Goal: Task Accomplishment & Management: Complete application form

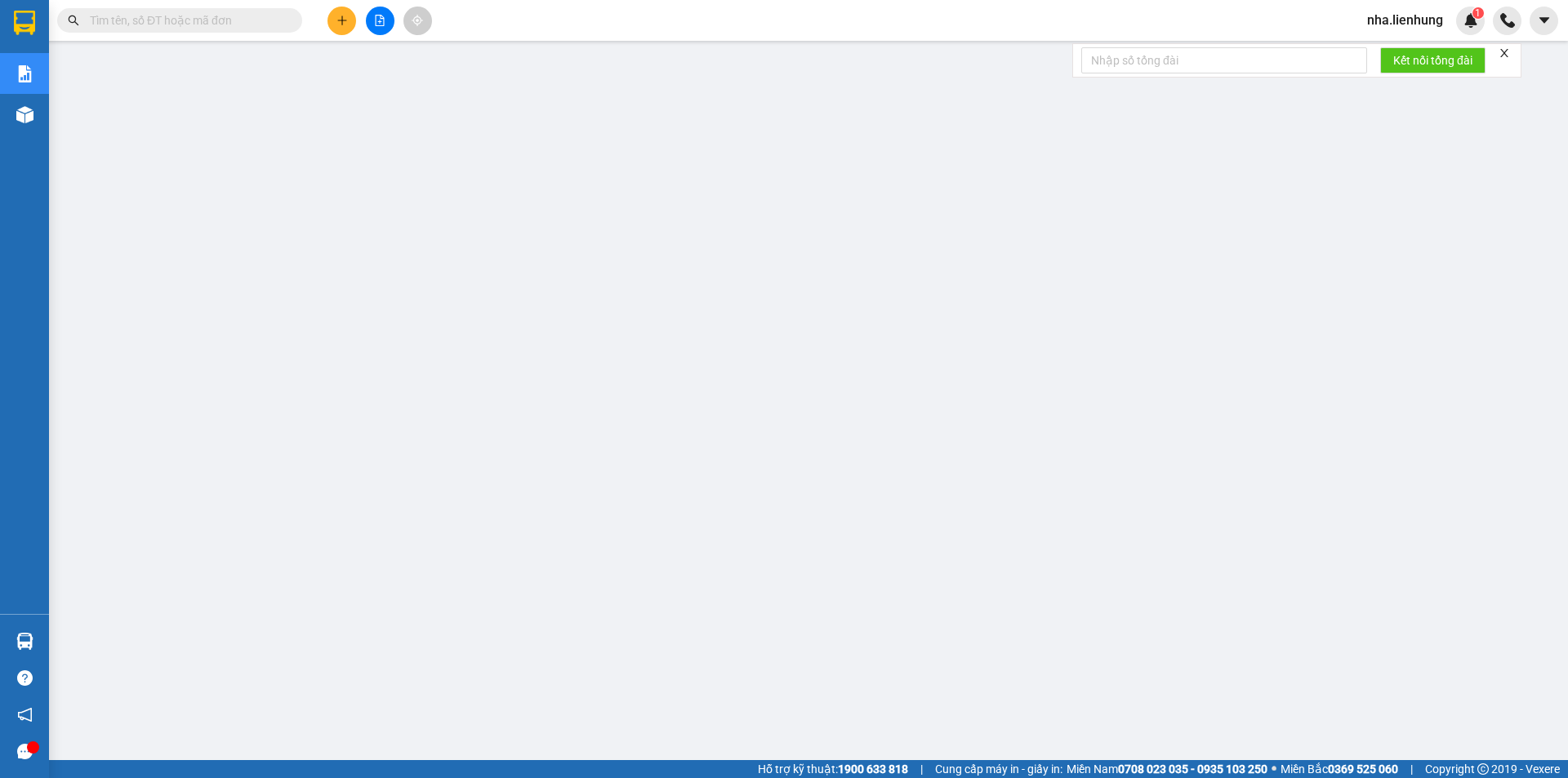
click at [172, 24] on input "text" at bounding box center [186, 20] width 193 height 18
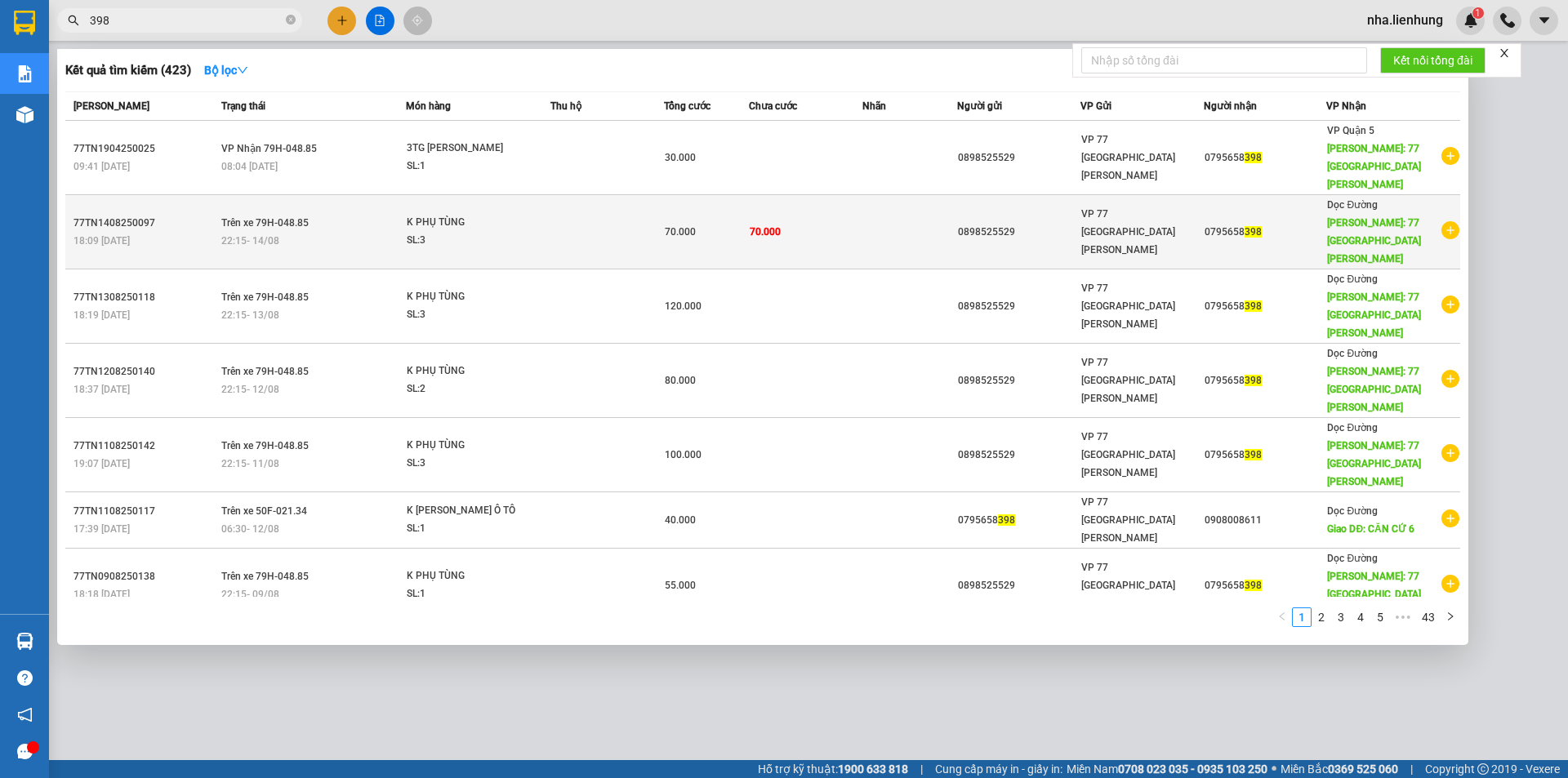
type input "398"
click at [681, 219] on td "70.000" at bounding box center [706, 232] width 85 height 75
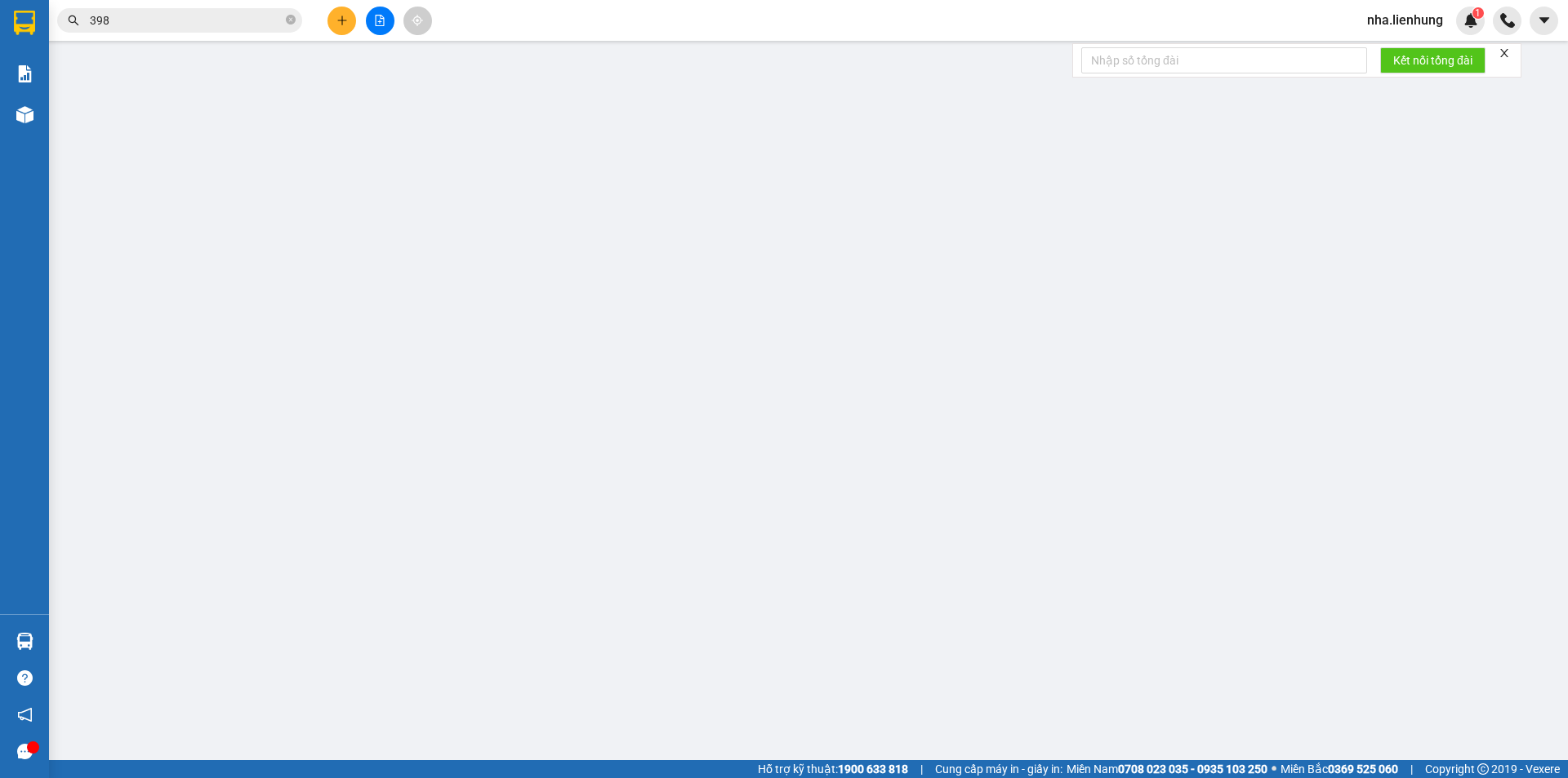
type input "0898525529"
type input "046066002775"
type input "0795658398"
type input "77 [GEOGRAPHIC_DATA][PERSON_NAME]"
type input "70.000"
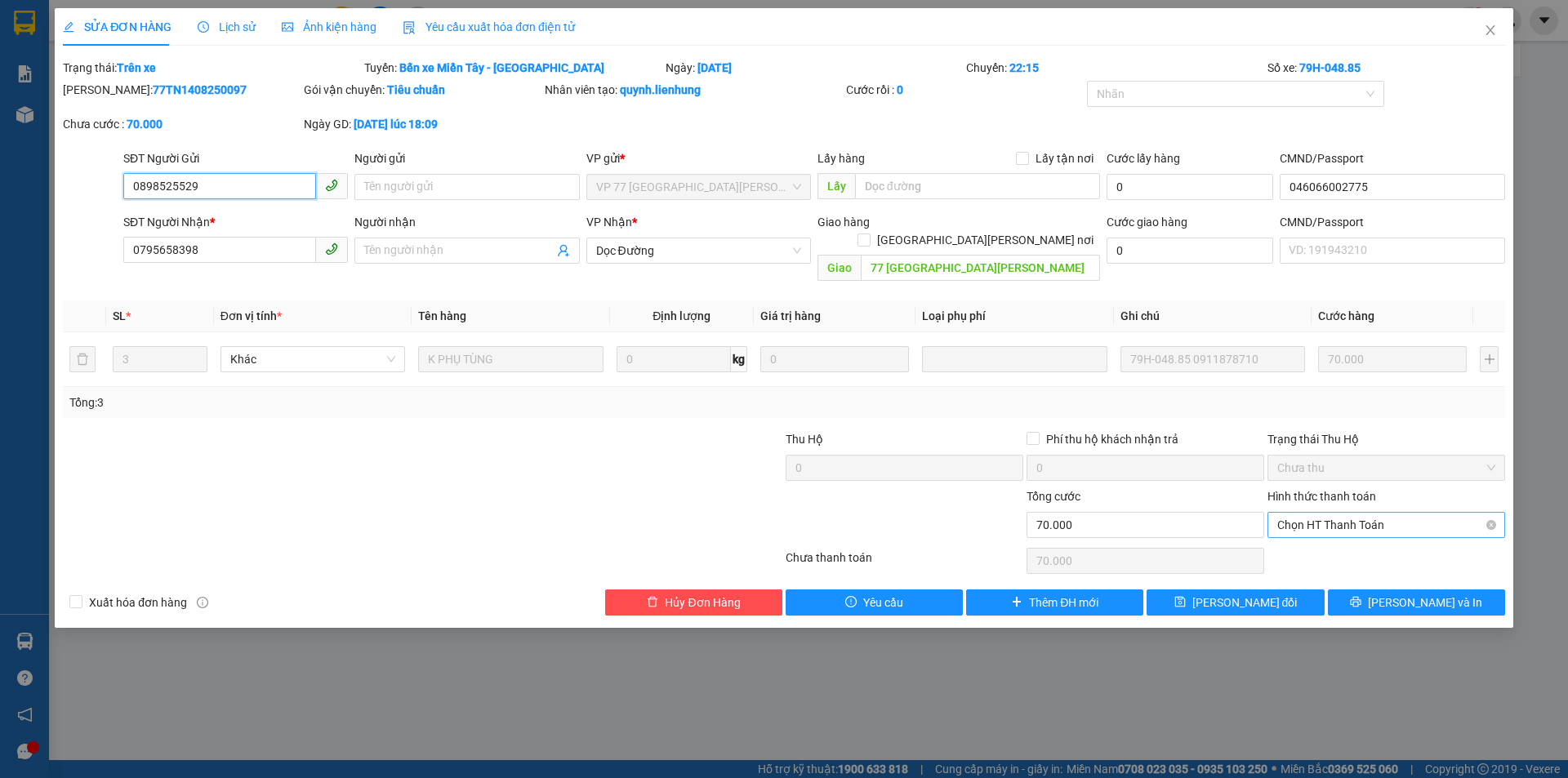
drag, startPoint x: 1367, startPoint y: 509, endPoint x: 1367, endPoint y: 522, distance: 13.0
click at [1368, 513] on span "Chọn HT Thanh Toán" at bounding box center [1387, 525] width 218 height 25
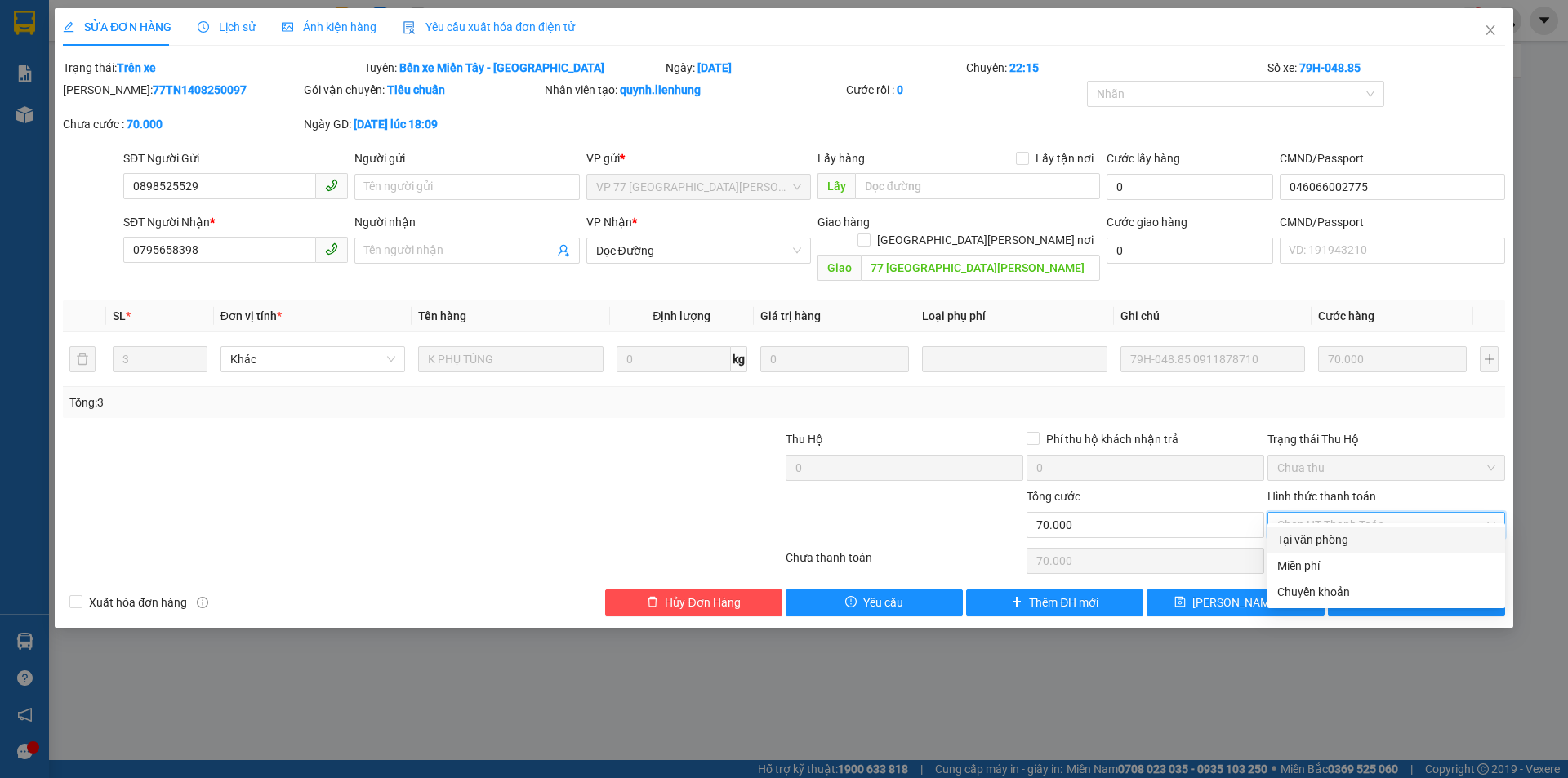
click at [1357, 540] on div "Tại văn phòng" at bounding box center [1387, 540] width 218 height 18
type input "0"
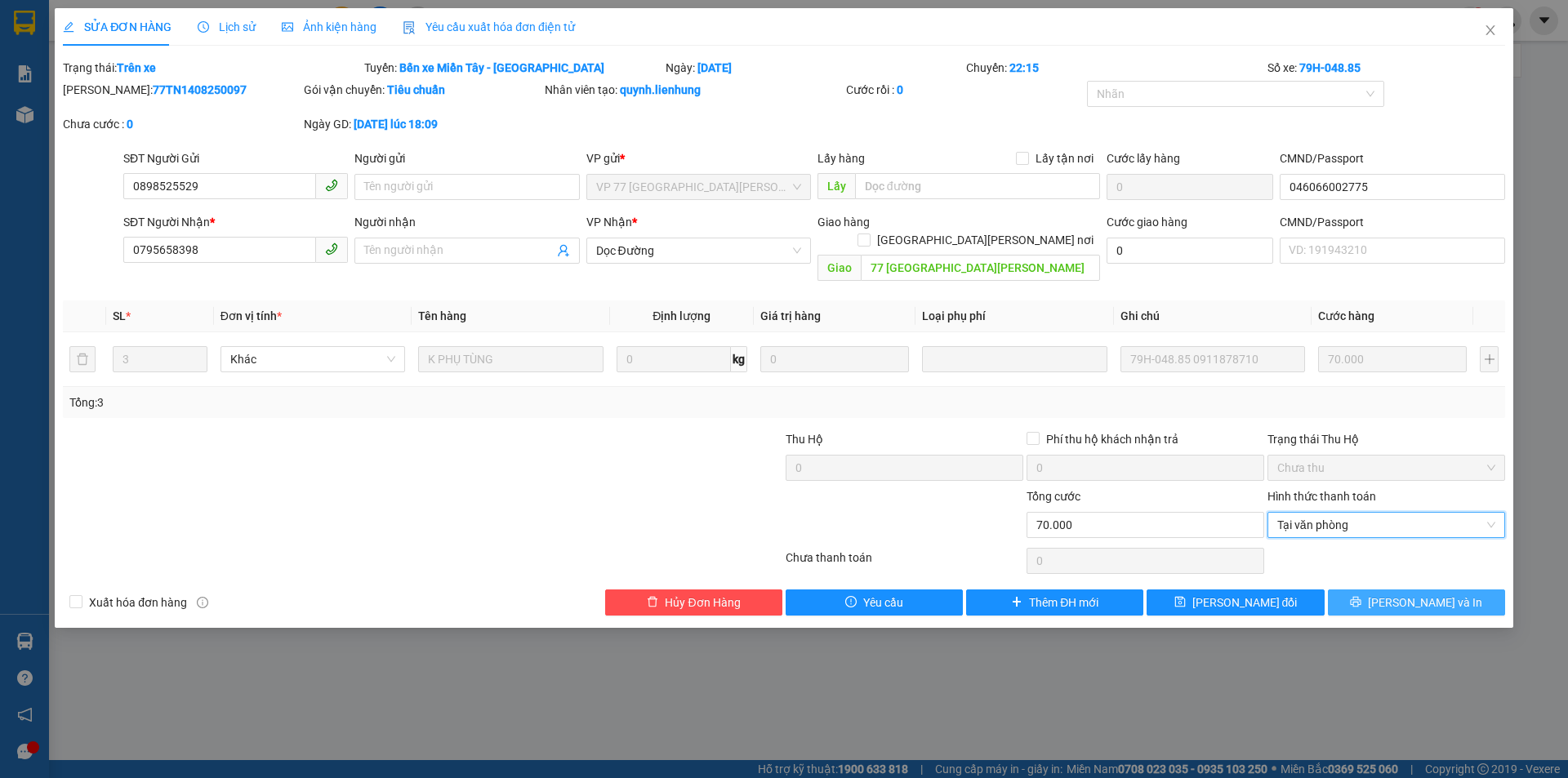
click at [1404, 593] on span "[PERSON_NAME] và In" at bounding box center [1426, 602] width 114 height 18
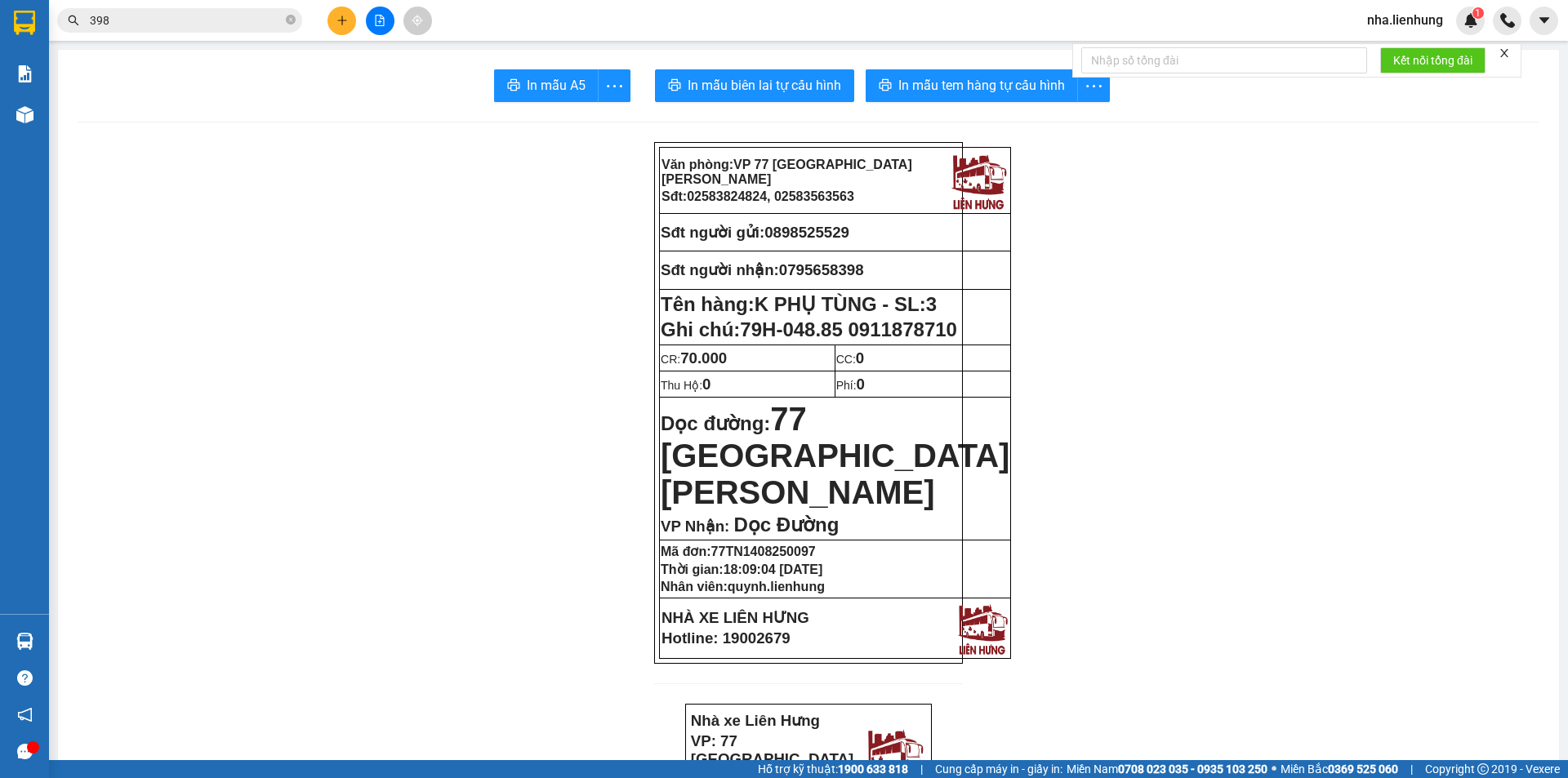
click at [146, 20] on input "398" at bounding box center [186, 20] width 193 height 18
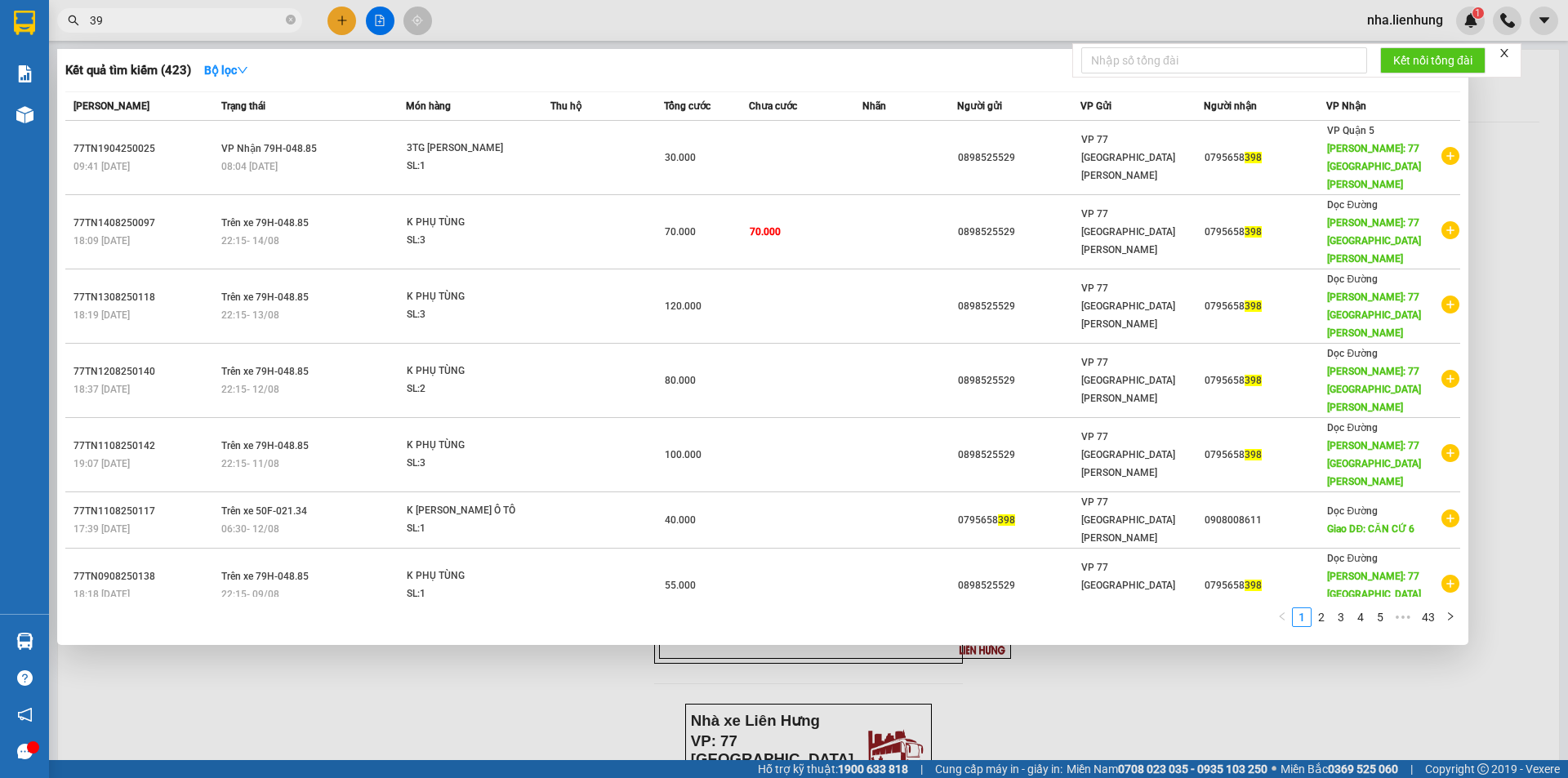
type input "3"
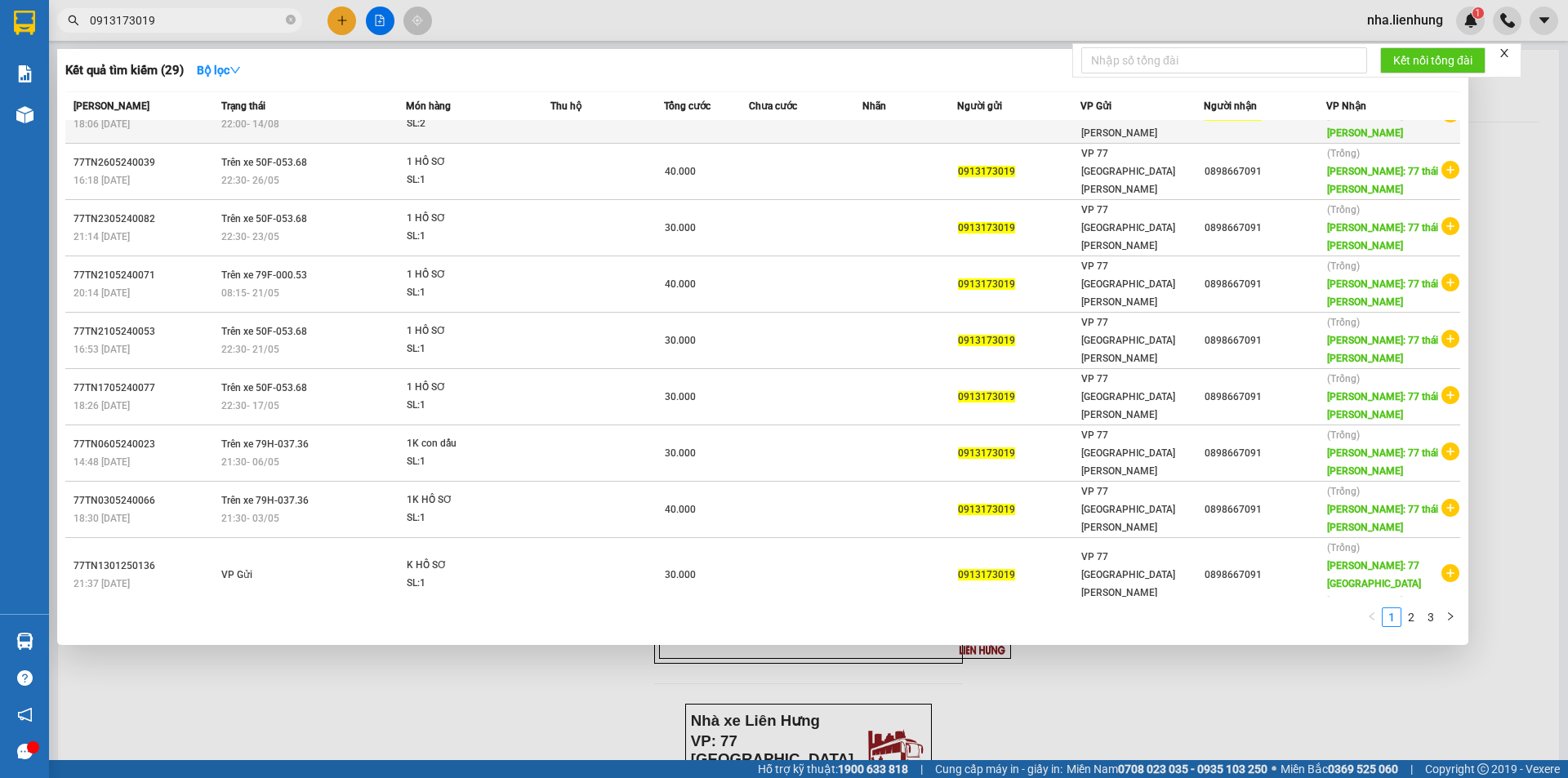
scroll to position [52, 0]
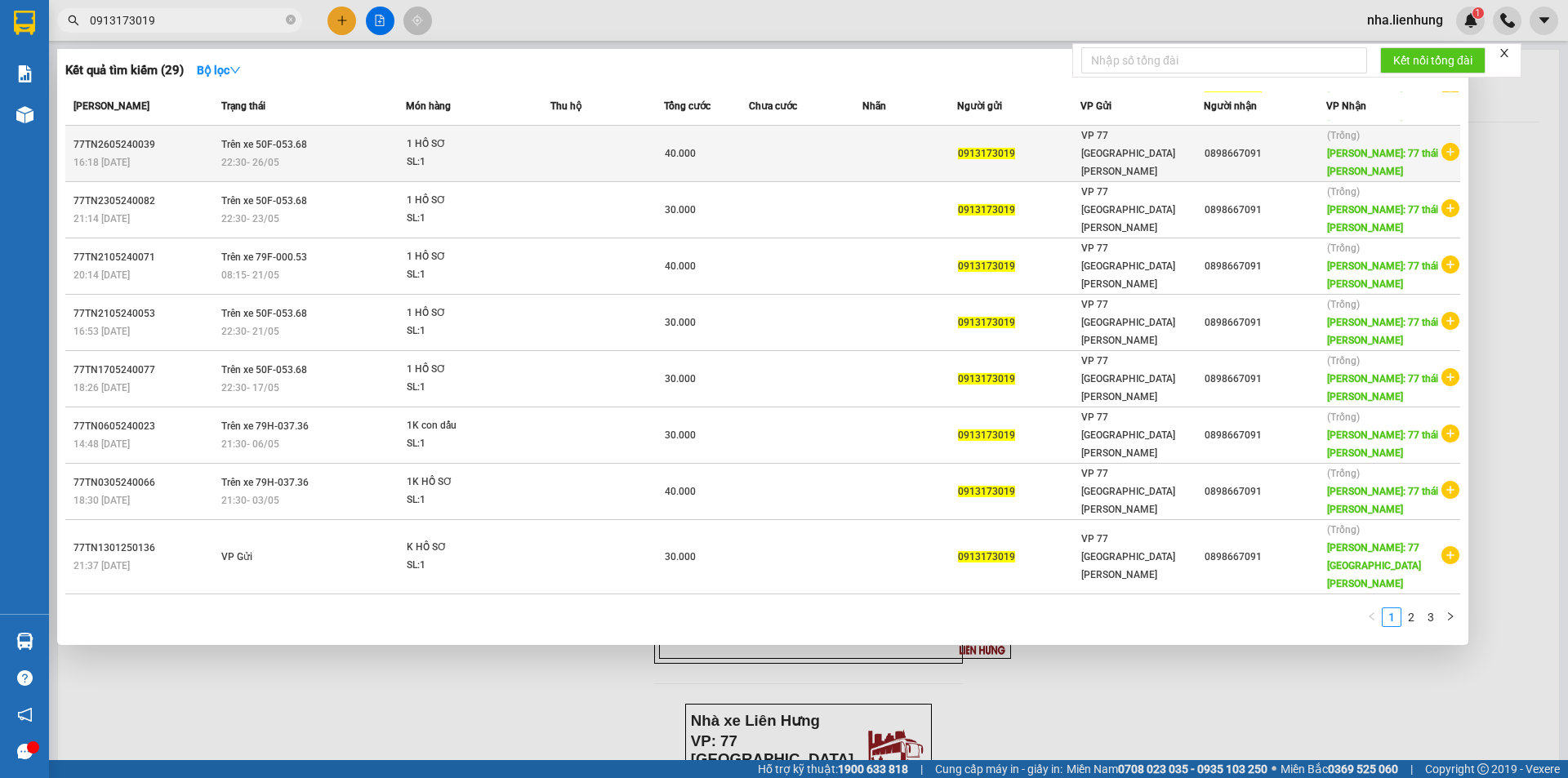
type input "0913173019"
click at [639, 132] on td at bounding box center [607, 154] width 113 height 56
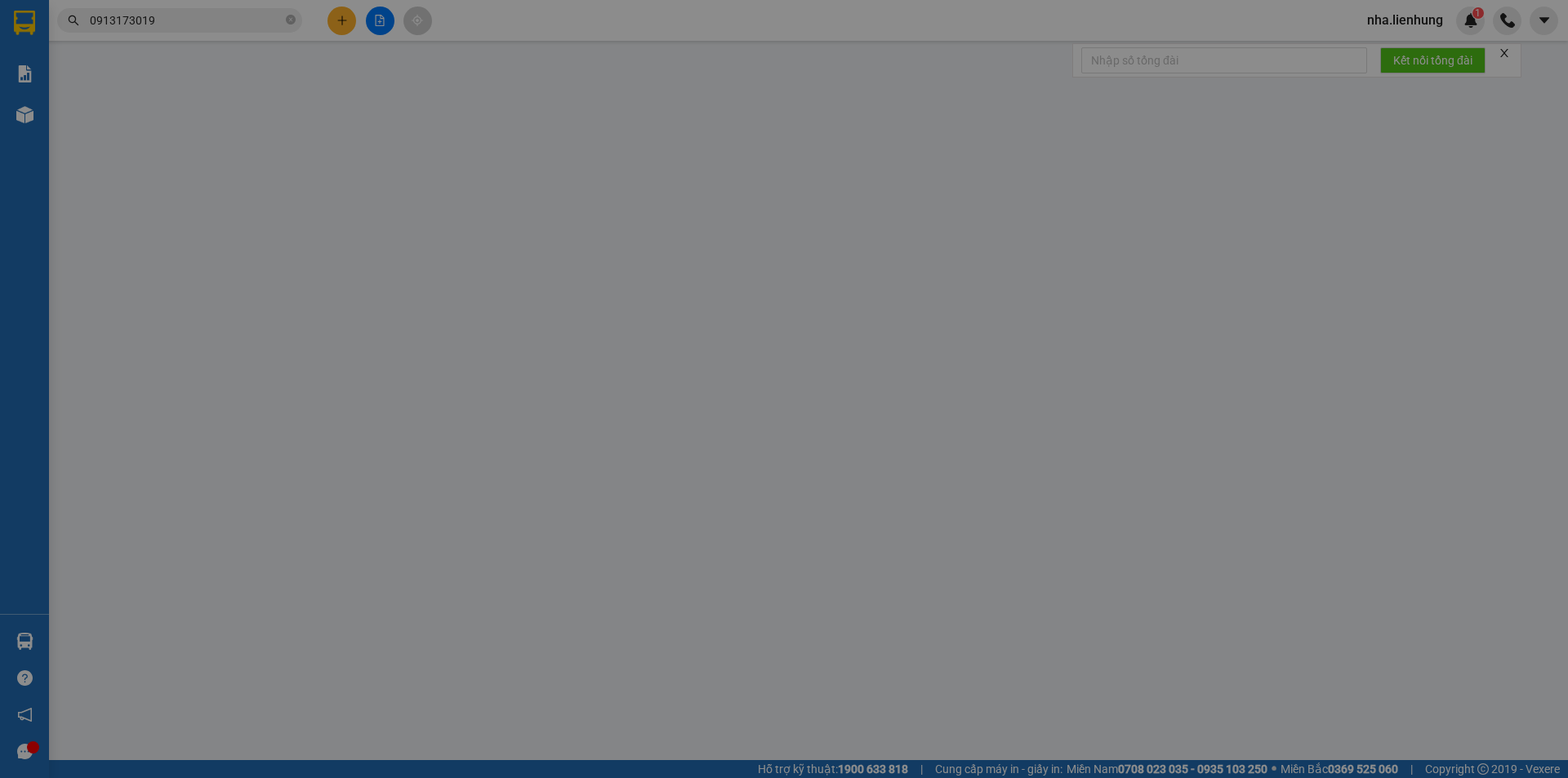
click at [639, 132] on div "VP gửi *" at bounding box center [698, 136] width 224 height 18
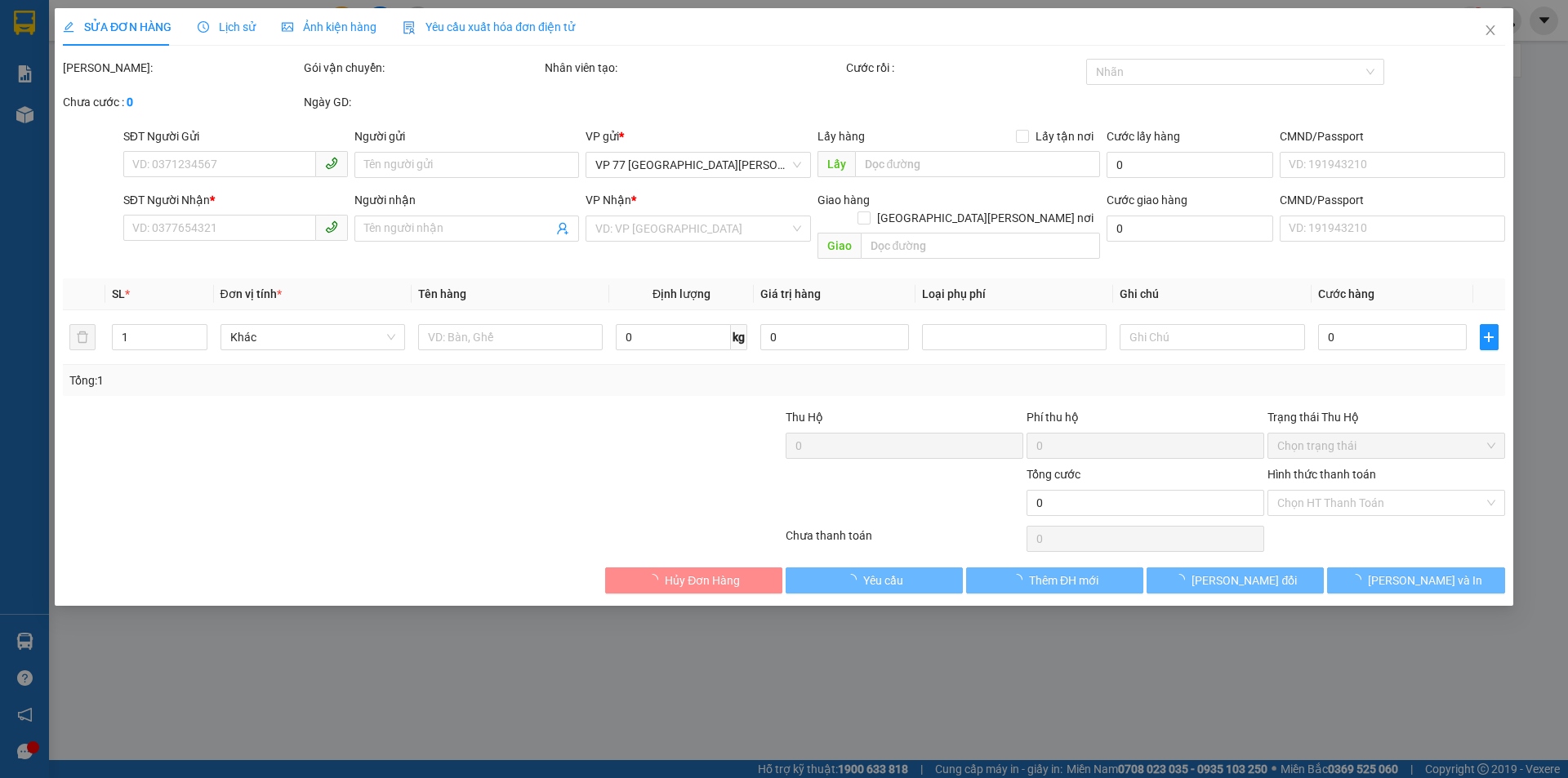
type input "0913173019"
type input "0898667091"
type input "77 [GEOGRAPHIC_DATA][PERSON_NAME]"
type input "40.000"
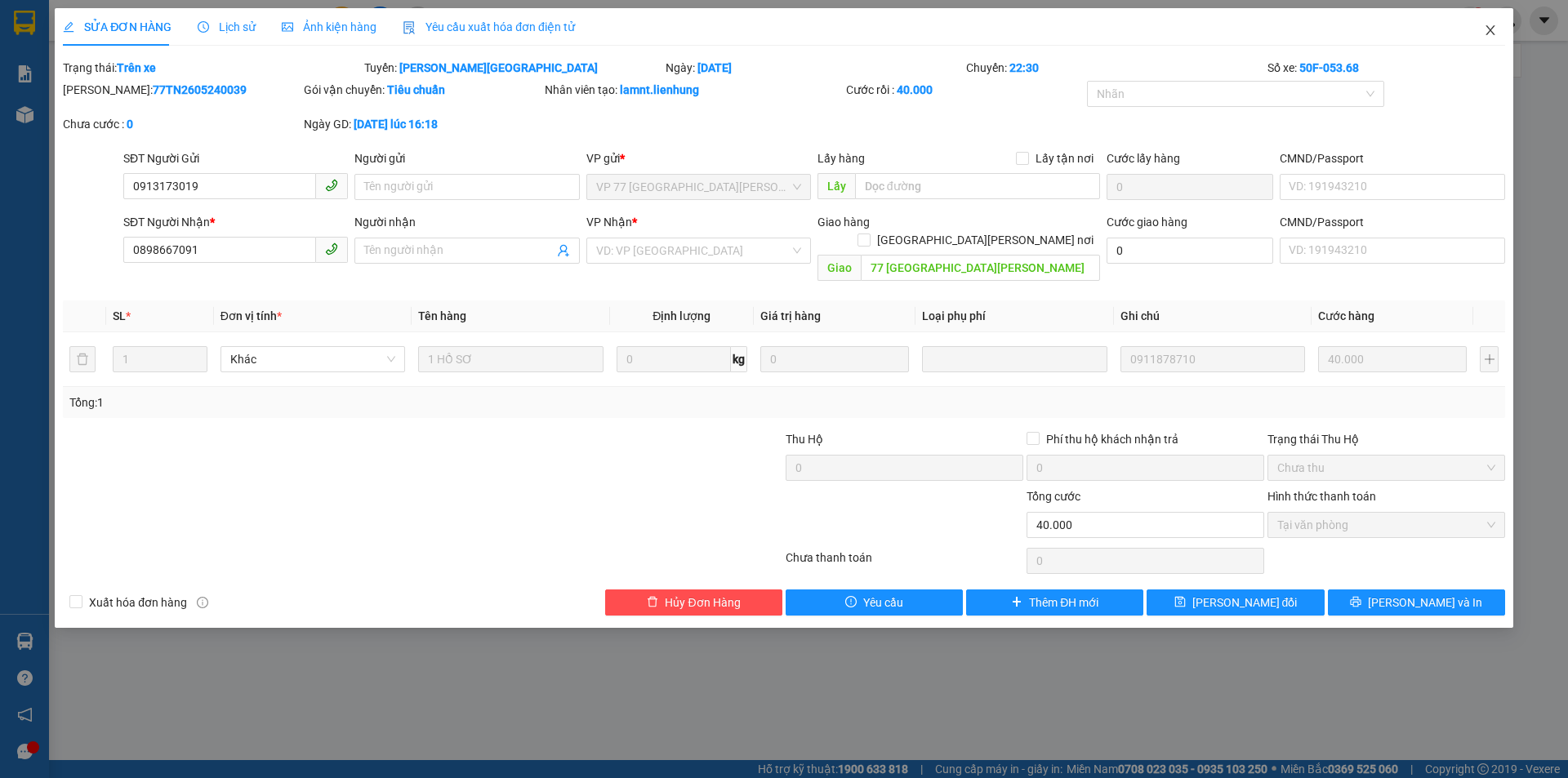
drag, startPoint x: 1499, startPoint y: 25, endPoint x: 1491, endPoint y: 31, distance: 10.0
click at [1497, 26] on span "Close" at bounding box center [1491, 31] width 46 height 46
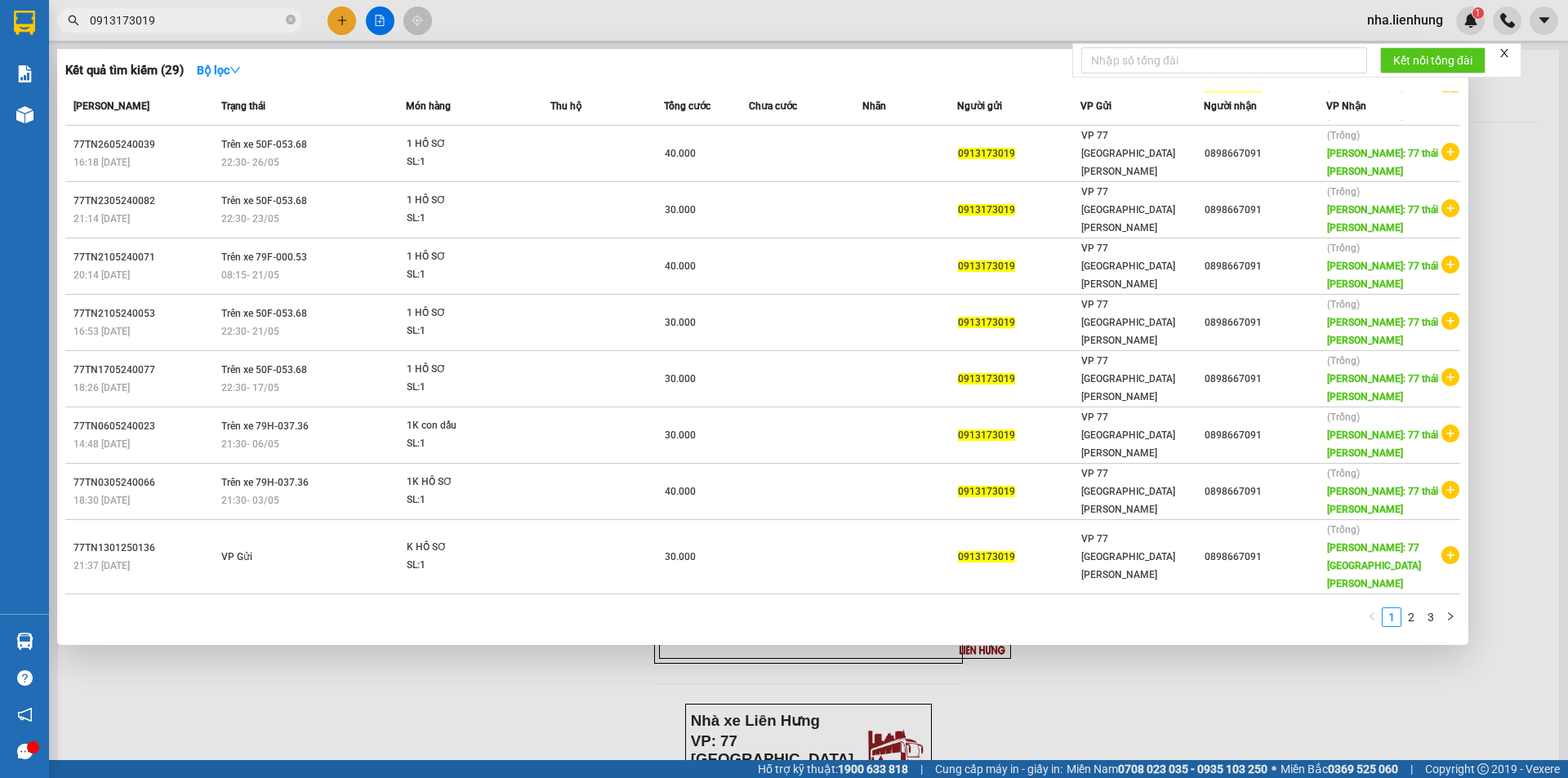
click at [163, 25] on input "0913173019" at bounding box center [186, 20] width 193 height 18
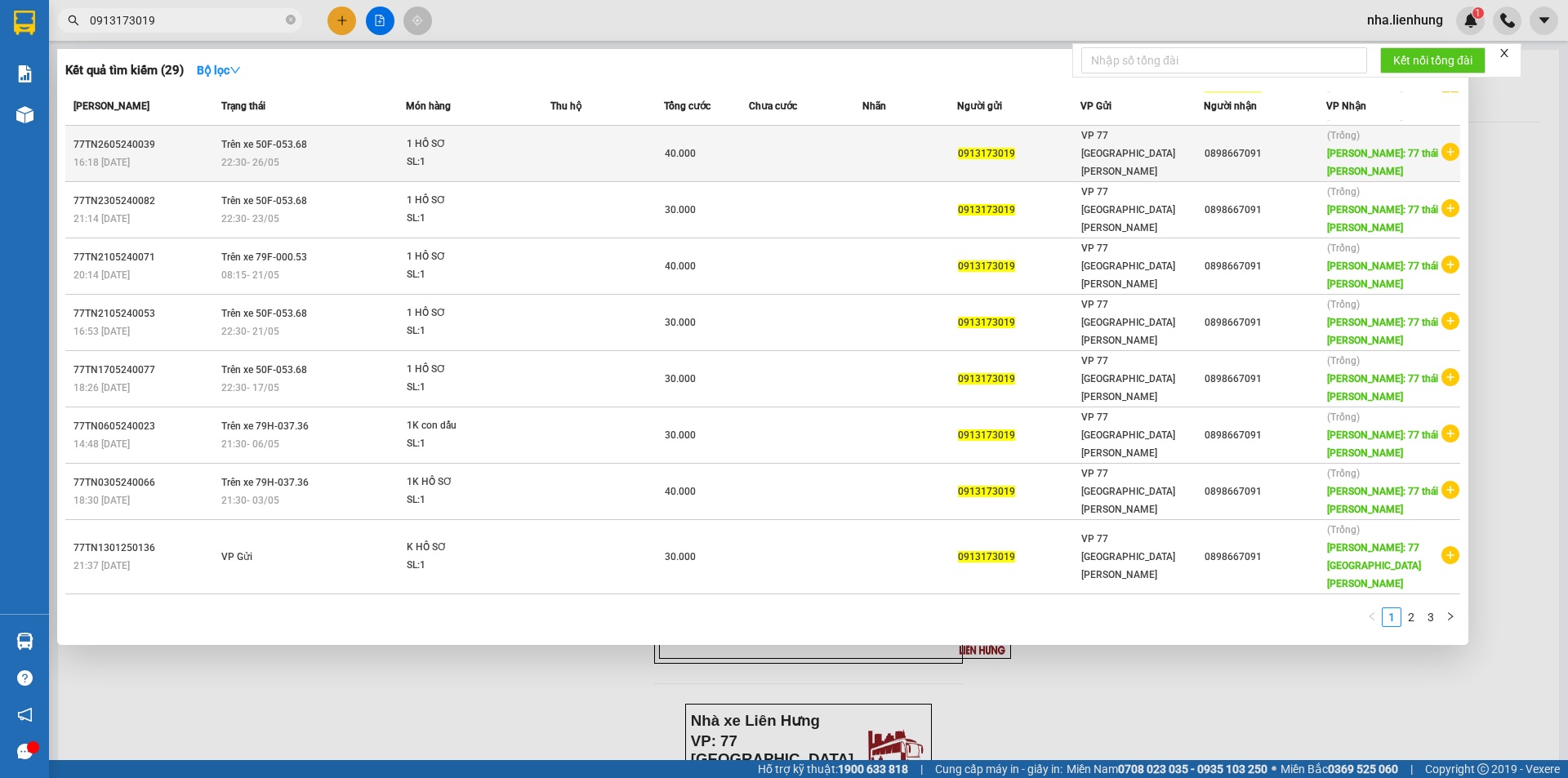
click at [998, 149] on td "0913173019" at bounding box center [1018, 154] width 123 height 56
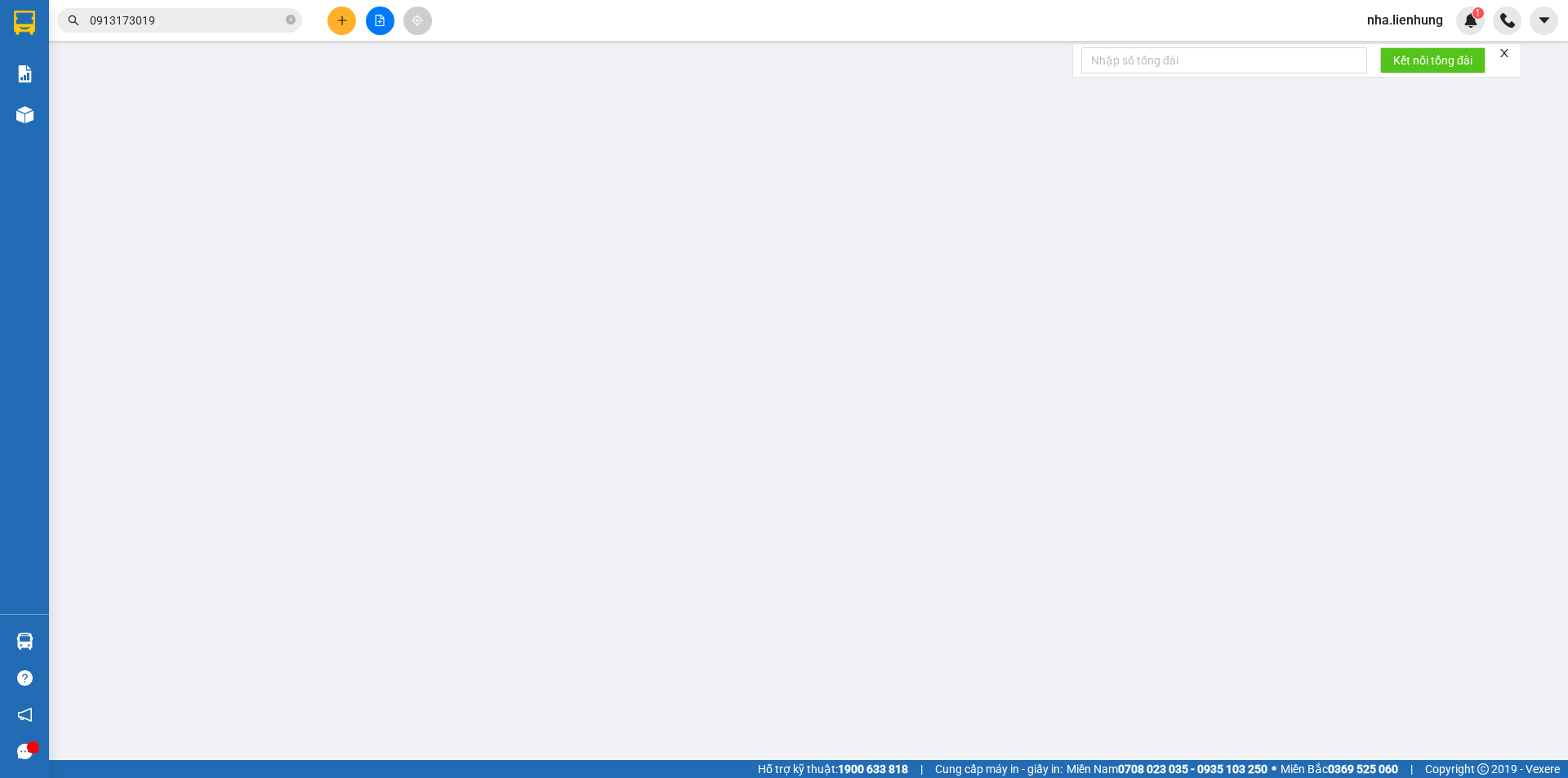
type input "0913173019"
type input "0898667091"
type input "77 [GEOGRAPHIC_DATA][PERSON_NAME]"
type input "40.000"
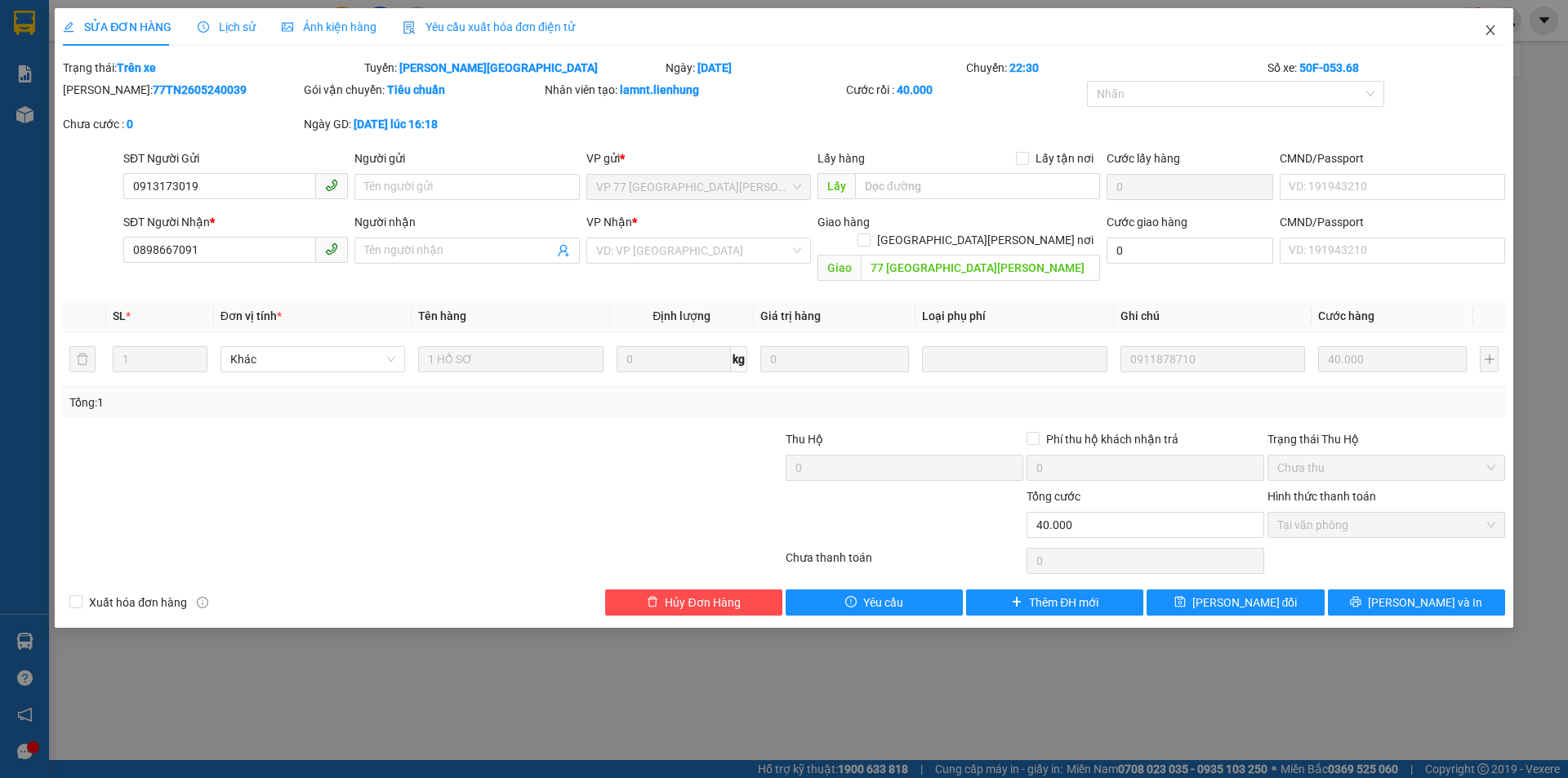
click at [1502, 38] on span "Close" at bounding box center [1491, 31] width 46 height 46
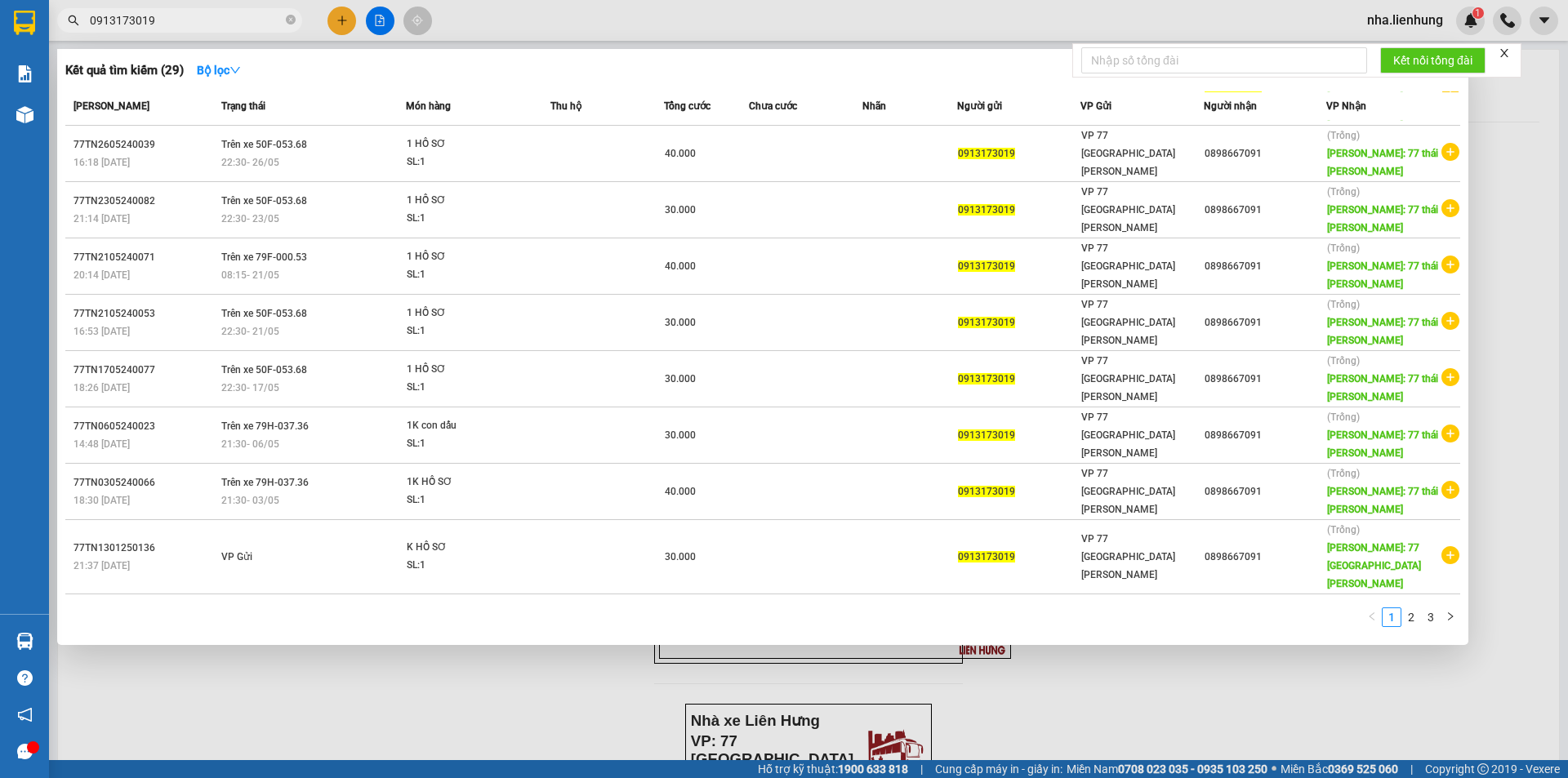
click at [181, 11] on input "0913173019" at bounding box center [186, 20] width 193 height 18
click at [190, 18] on input "0913173019" at bounding box center [186, 20] width 193 height 18
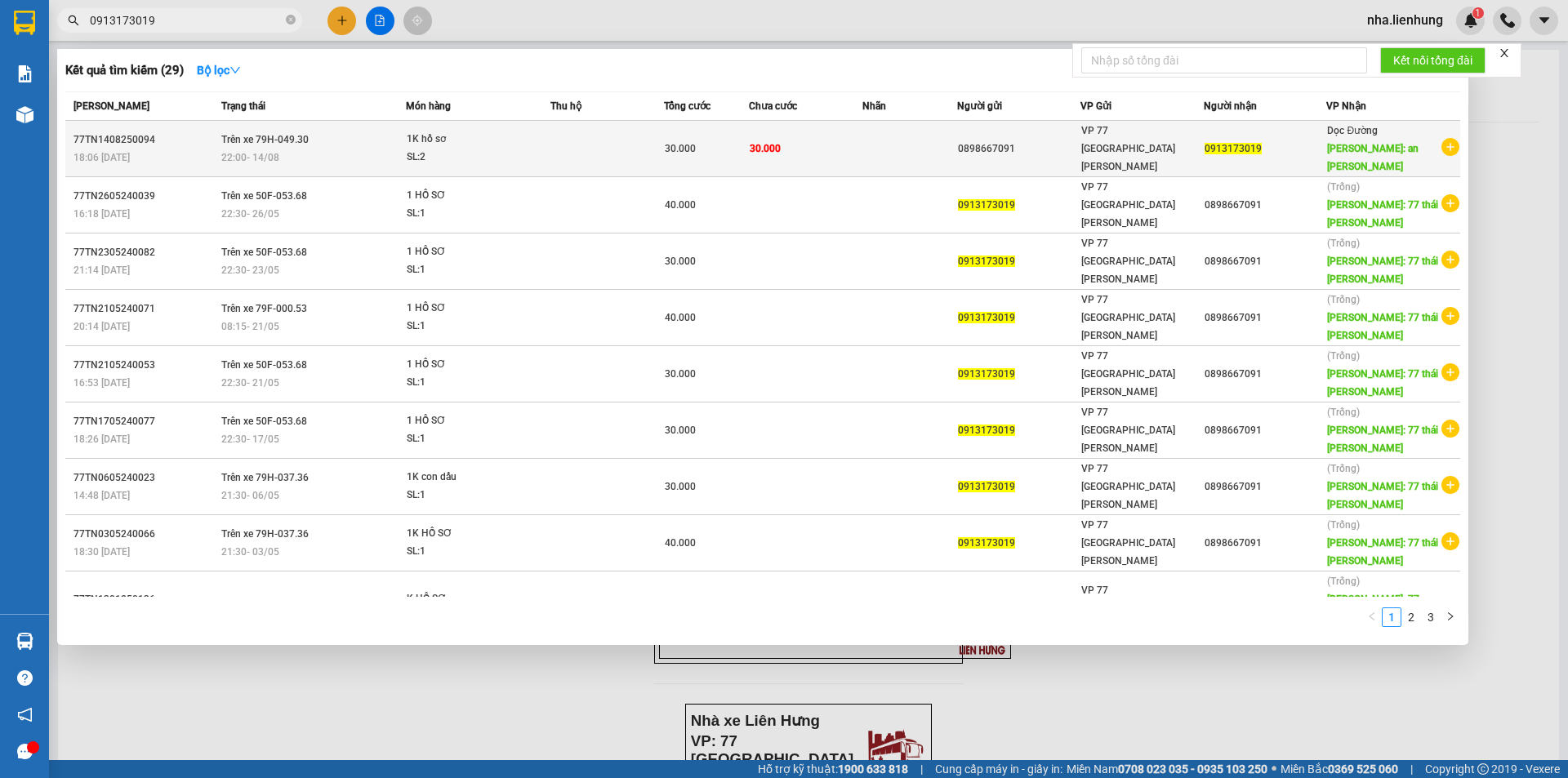
click at [704, 140] on div "30.000" at bounding box center [706, 149] width 84 height 18
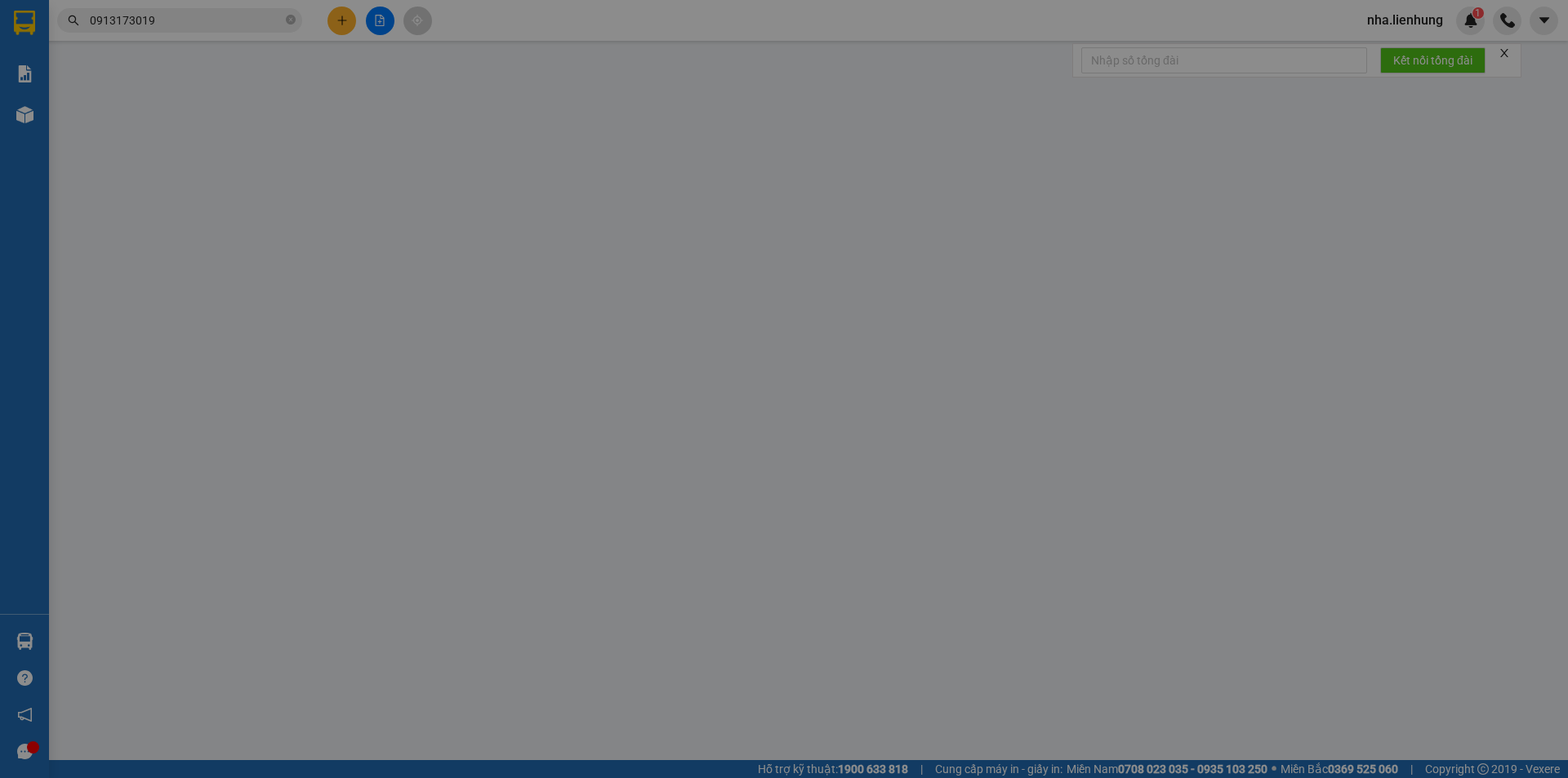
type input "0898667091"
type input "0913173019"
type input "an sương"
type input "30.000"
